Goal: Task Accomplishment & Management: Complete application form

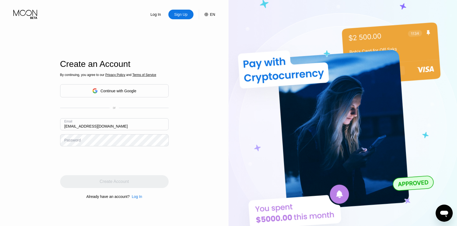
type input "[EMAIL_ADDRESS][DOMAIN_NAME]"
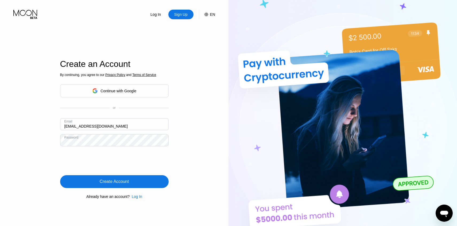
click at [135, 180] on div "Create Account" at bounding box center [114, 181] width 109 height 13
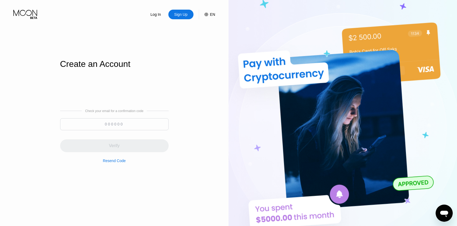
click at [117, 124] on input at bounding box center [114, 124] width 109 height 12
paste input "446635"
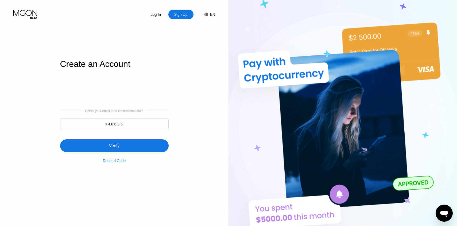
type input "446635"
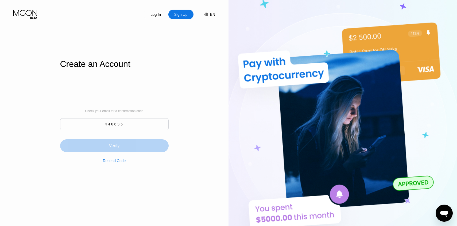
click at [125, 144] on div "Verify" at bounding box center [114, 145] width 109 height 13
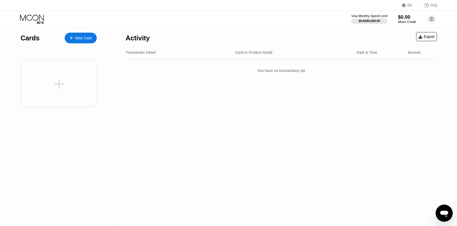
click at [405, 19] on div "$0.00" at bounding box center [407, 17] width 18 height 6
